Goal: Find specific page/section: Find specific page/section

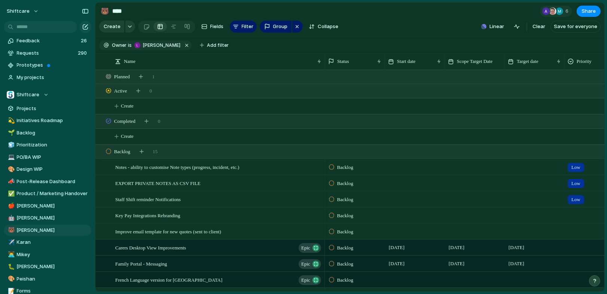
click at [343, 38] on section "Owner is [PERSON_NAME] Add filter" at bounding box center [349, 45] width 509 height 17
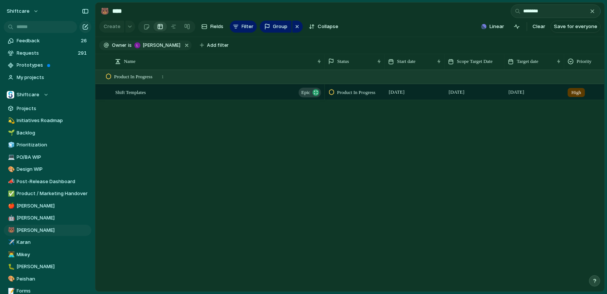
type input "********"
click at [183, 100] on div "Shift Templates Epic Product In Progress [DATE] [DATE] September High Push Prod…" at bounding box center [349, 180] width 509 height 221
click at [164, 86] on div "Shift Templates Epic" at bounding box center [218, 92] width 207 height 15
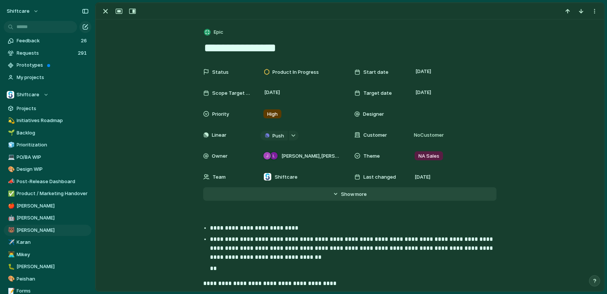
click at [339, 190] on button "Hide Show more" at bounding box center [349, 193] width 293 height 13
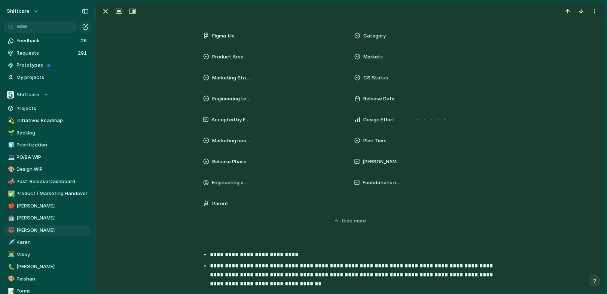
scroll to position [295, 0]
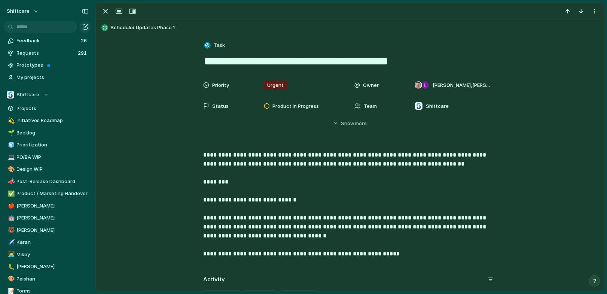
scroll to position [6, 0]
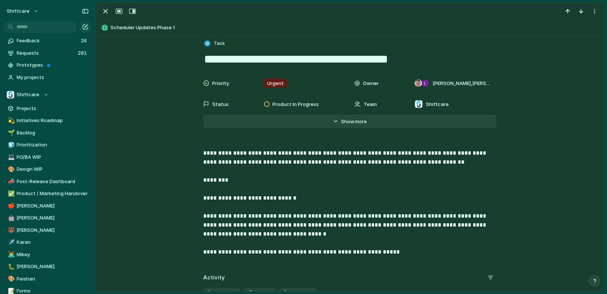
click at [332, 119] on button "Hide Show more" at bounding box center [349, 120] width 293 height 13
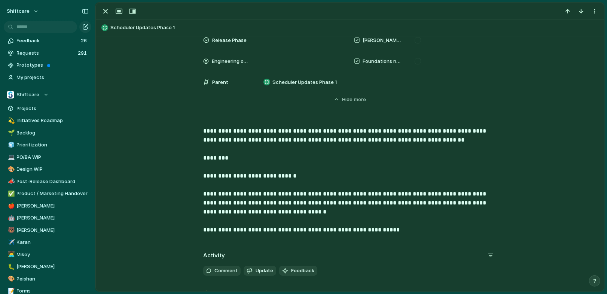
scroll to position [487, 0]
